Goal: Task Accomplishment & Management: Manage account settings

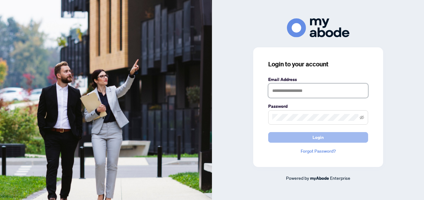
type input "**********"
click at [283, 137] on button "Login" at bounding box center [318, 137] width 100 height 11
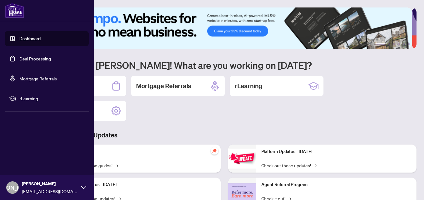
click at [34, 61] on link "Deal Processing" at bounding box center [34, 59] width 31 height 6
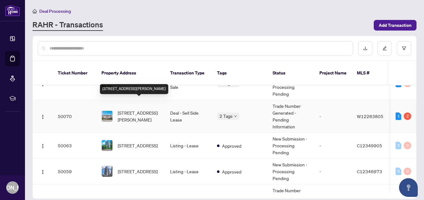
scroll to position [218, 0]
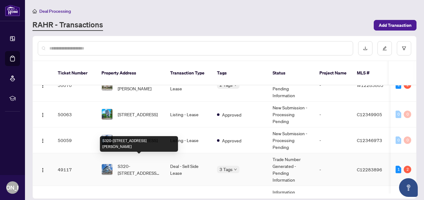
click at [136, 163] on span "S320-[STREET_ADDRESS][PERSON_NAME]" at bounding box center [139, 170] width 42 height 14
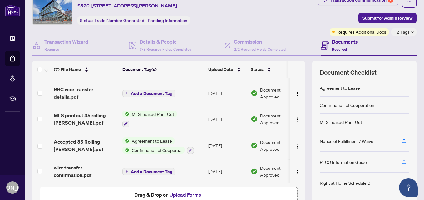
scroll to position [31, 0]
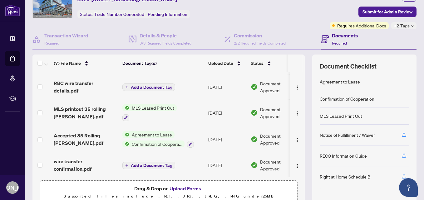
click at [182, 187] on button "Upload Forms" at bounding box center [184, 189] width 35 height 8
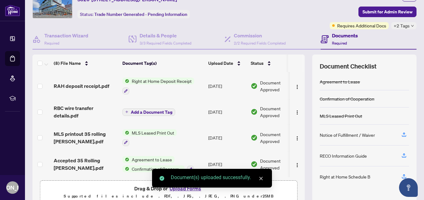
scroll to position [99, 0]
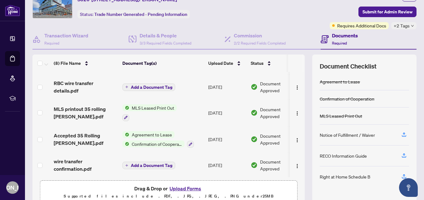
click at [231, 22] on div "Ticket #: 49117 S320-35 Rolling Mills Rd, Toronto, Ontario M5A 0V6, Canada Stat…" at bounding box center [142, 8] width 222 height 41
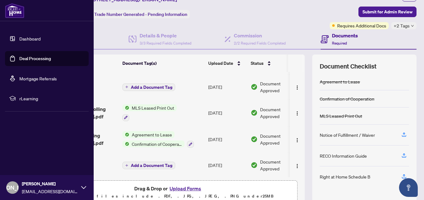
click at [28, 60] on link "Deal Processing" at bounding box center [34, 59] width 31 height 6
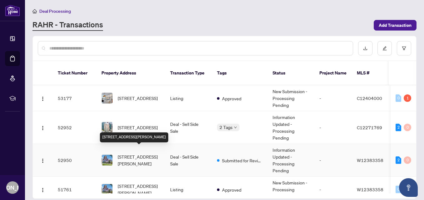
click at [136, 157] on span "413-61 Heintzman St, Toronto, Ontario M6P 5A2, Canada" at bounding box center [139, 160] width 42 height 14
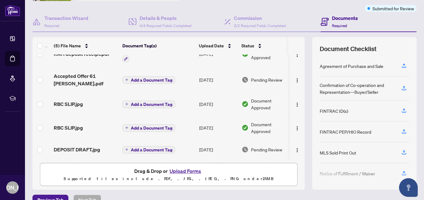
scroll to position [61, 0]
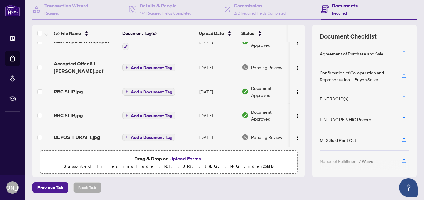
click at [174, 159] on button "Upload Forms" at bounding box center [184, 159] width 35 height 8
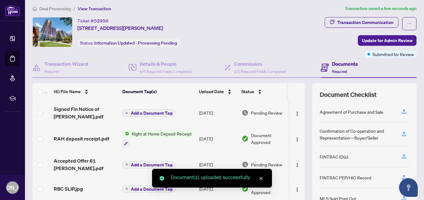
scroll to position [0, 0]
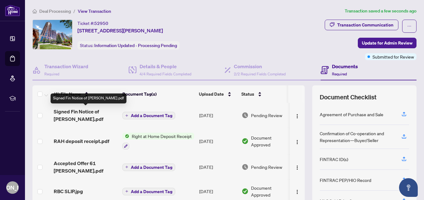
click at [73, 114] on span "Signed Fin Notice of Ful Heintzman.pdf" at bounding box center [86, 115] width 64 height 15
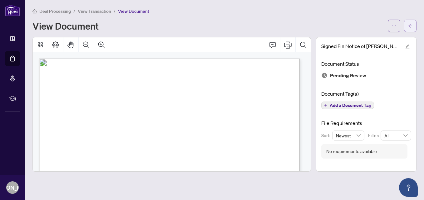
click at [412, 27] on button "button" at bounding box center [410, 26] width 12 height 12
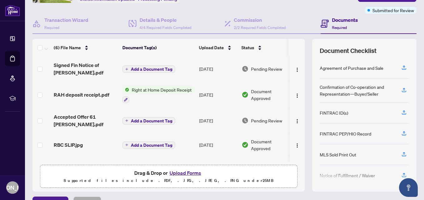
scroll to position [61, 0]
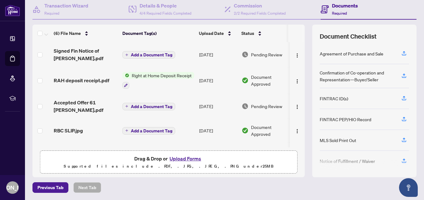
click at [177, 159] on button "Upload Forms" at bounding box center [184, 159] width 35 height 8
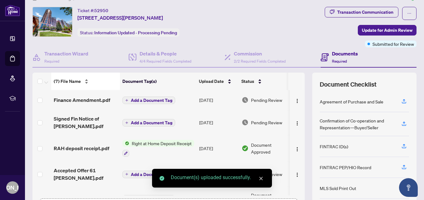
scroll to position [0, 0]
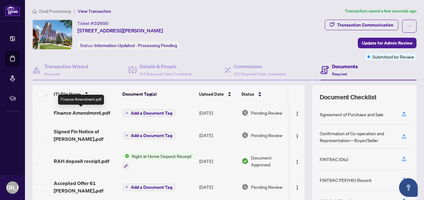
click at [80, 115] on span "Finance Amendment.pdf" at bounding box center [82, 112] width 56 height 7
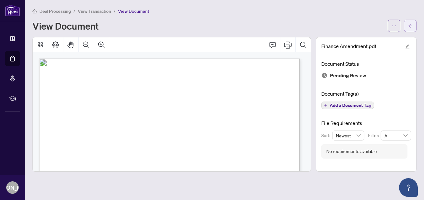
click at [411, 26] on icon "arrow-left" at bounding box center [410, 26] width 4 height 4
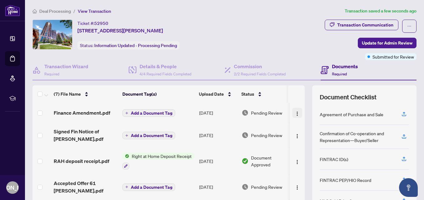
click at [294, 112] on img "button" at bounding box center [296, 113] width 5 height 5
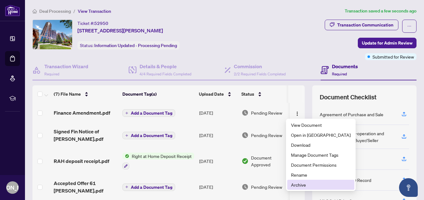
click at [297, 185] on span "Archive" at bounding box center [321, 185] width 60 height 7
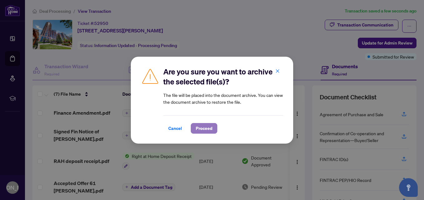
click at [193, 130] on button "Proceed" at bounding box center [204, 128] width 27 height 11
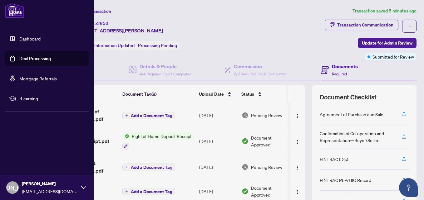
click at [25, 60] on link "Deal Processing" at bounding box center [34, 59] width 31 height 6
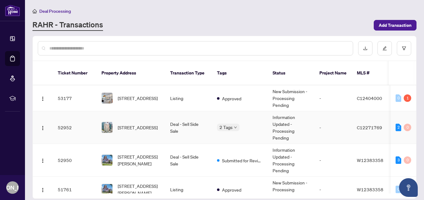
click at [117, 124] on div "2316-25 The Esplanade, Toronto, Ontario M5E 1W5, Canada" at bounding box center [130, 127] width 59 height 11
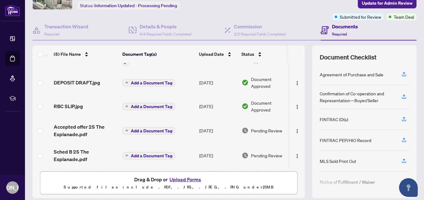
scroll to position [61, 0]
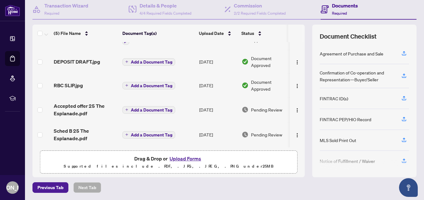
click at [192, 158] on button "Upload Forms" at bounding box center [184, 159] width 35 height 8
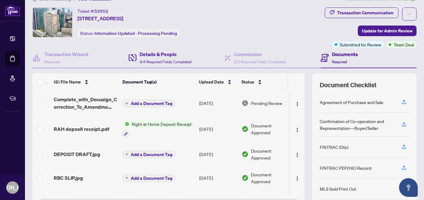
scroll to position [0, 0]
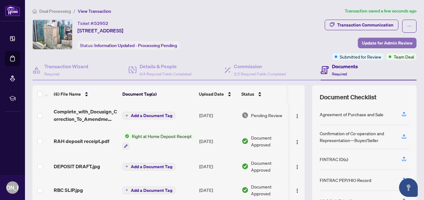
click at [372, 41] on span "Update for Admin Review" at bounding box center [386, 43] width 51 height 10
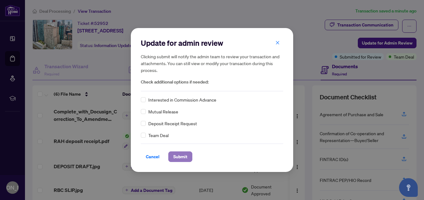
click at [179, 156] on span "Submit" at bounding box center [180, 157] width 14 height 10
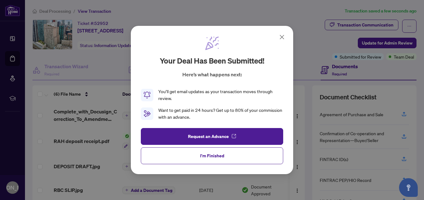
click at [280, 38] on icon at bounding box center [281, 36] width 7 height 7
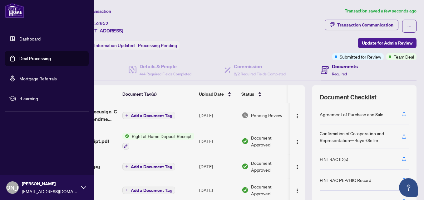
click at [27, 56] on link "Deal Processing" at bounding box center [34, 59] width 31 height 6
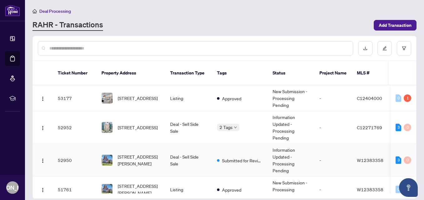
click at [144, 153] on span "413-61 Heintzman St, Toronto, Ontario M6P 5A2, Canada" at bounding box center [139, 160] width 42 height 14
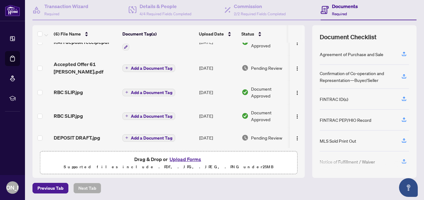
scroll to position [61, 0]
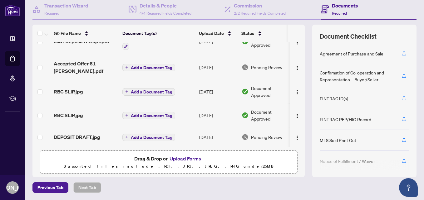
click at [178, 156] on button "Upload Forms" at bounding box center [184, 159] width 35 height 8
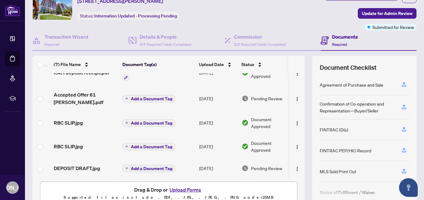
scroll to position [65, 0]
click at [182, 189] on button "Upload Forms" at bounding box center [184, 190] width 35 height 8
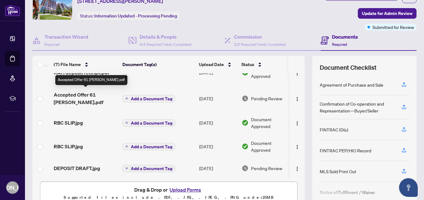
click at [68, 101] on span "Accepted Offer 61 Heintzman.pdf" at bounding box center [86, 98] width 64 height 15
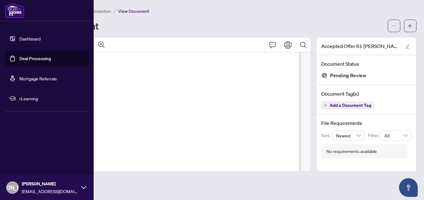
scroll to position [1185, 0]
click at [32, 59] on link "Deal Processing" at bounding box center [34, 59] width 31 height 6
